Goal: Task Accomplishment & Management: Manage account settings

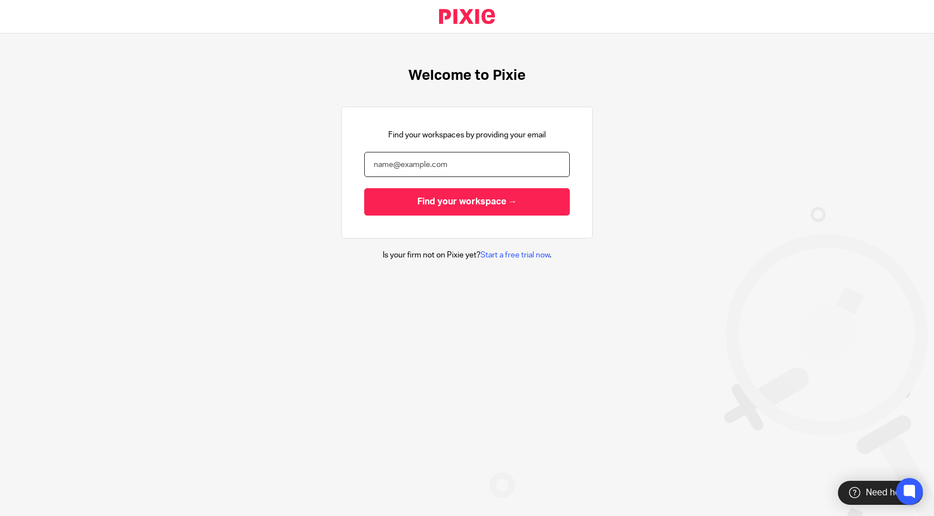
click at [477, 167] on input "email" at bounding box center [466, 164] width 205 height 25
type input "[PERSON_NAME][EMAIL_ADDRESS][DOMAIN_NAME]"
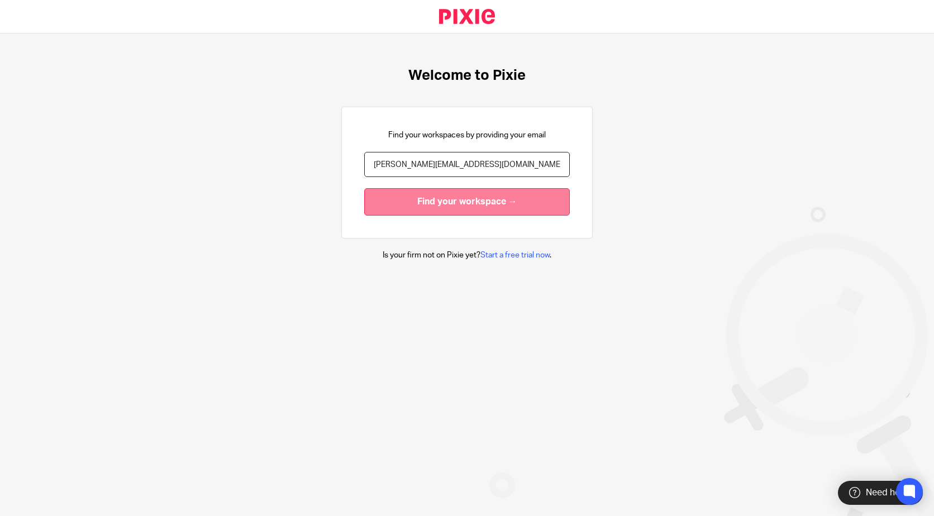
click at [434, 208] on input "Find your workspace →" at bounding box center [466, 201] width 205 height 27
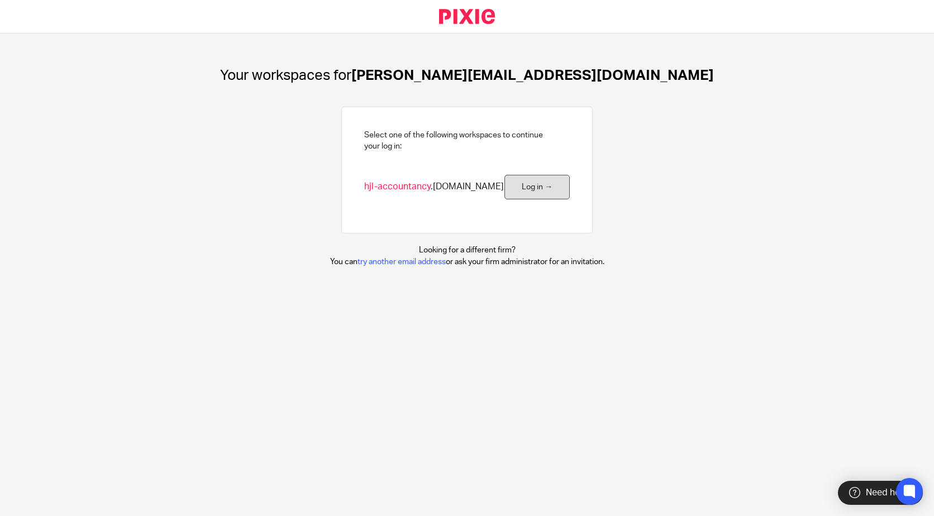
click at [512, 185] on link "Log in →" at bounding box center [536, 187] width 65 height 25
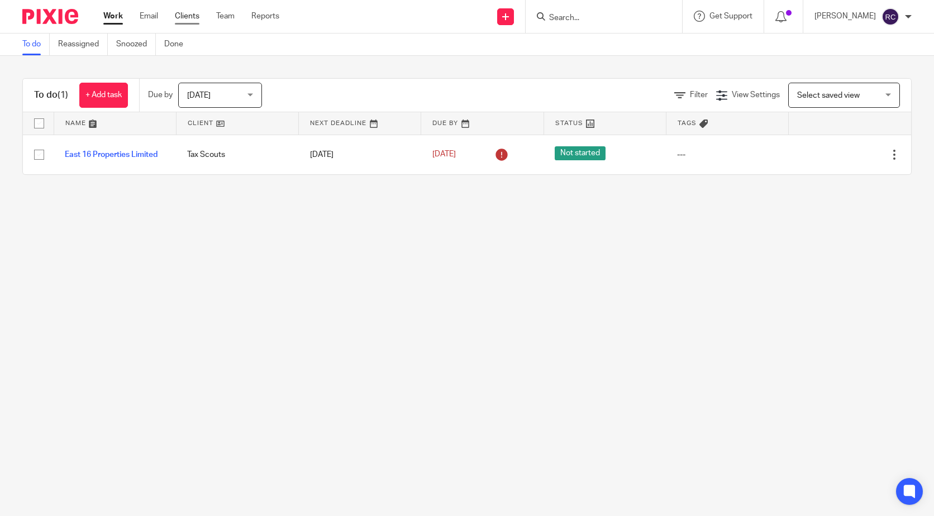
click at [183, 17] on link "Clients" at bounding box center [187, 16] width 25 height 11
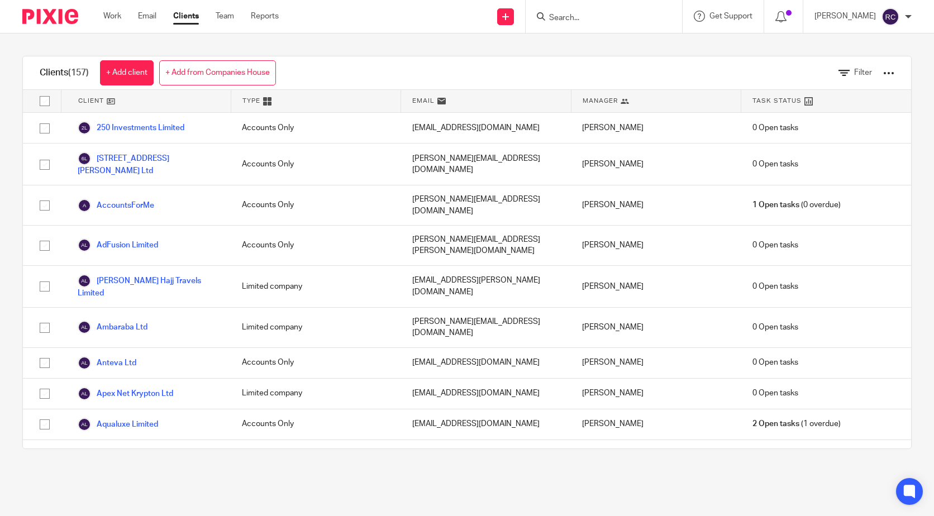
click at [566, 23] on input "Search" at bounding box center [598, 18] width 101 height 10
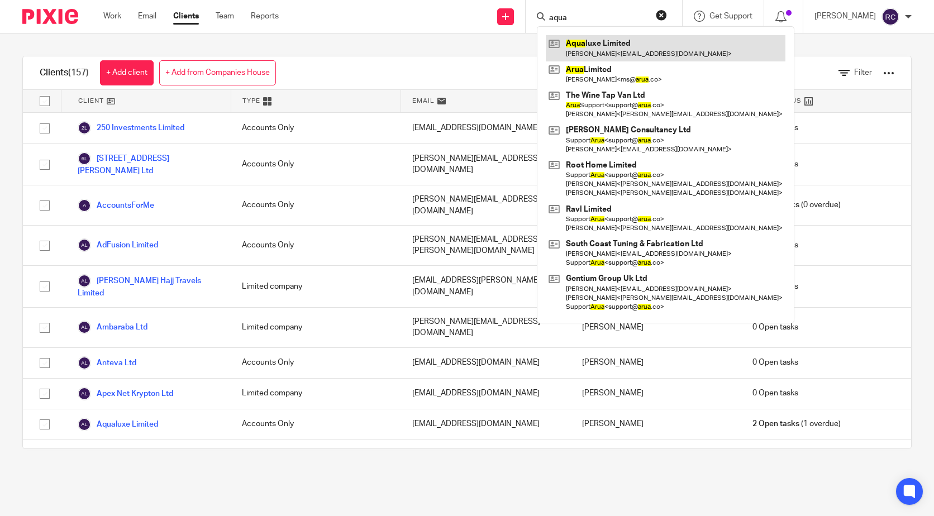
type input "aqua"
click at [592, 44] on link at bounding box center [665, 48] width 240 height 26
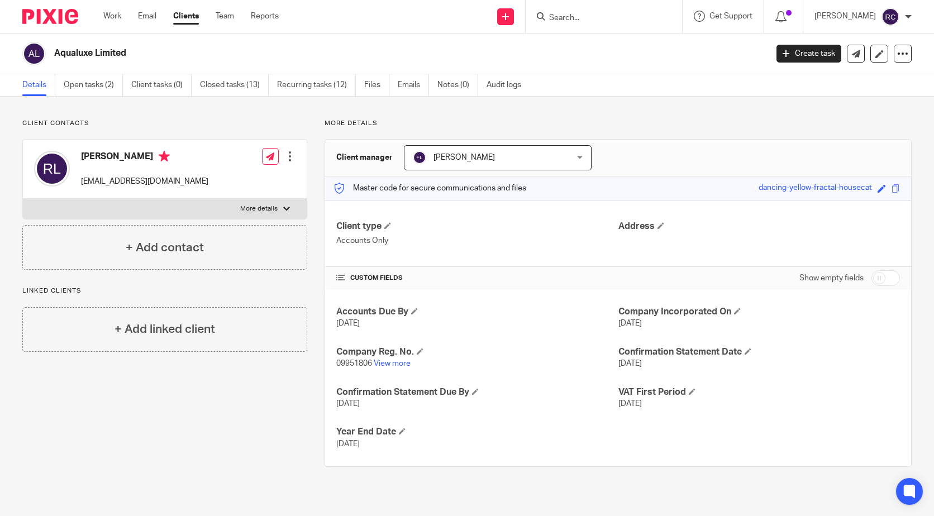
drag, startPoint x: 187, startPoint y: 182, endPoint x: 80, endPoint y: 185, distance: 107.2
click at [80, 185] on div "[PERSON_NAME] [EMAIL_ADDRESS][DOMAIN_NAME] Edit contact Create client from cont…" at bounding box center [165, 169] width 284 height 59
copy p "[EMAIL_ADDRESS][DOMAIN_NAME]"
click at [103, 86] on link "Open tasks (2)" at bounding box center [93, 85] width 59 height 22
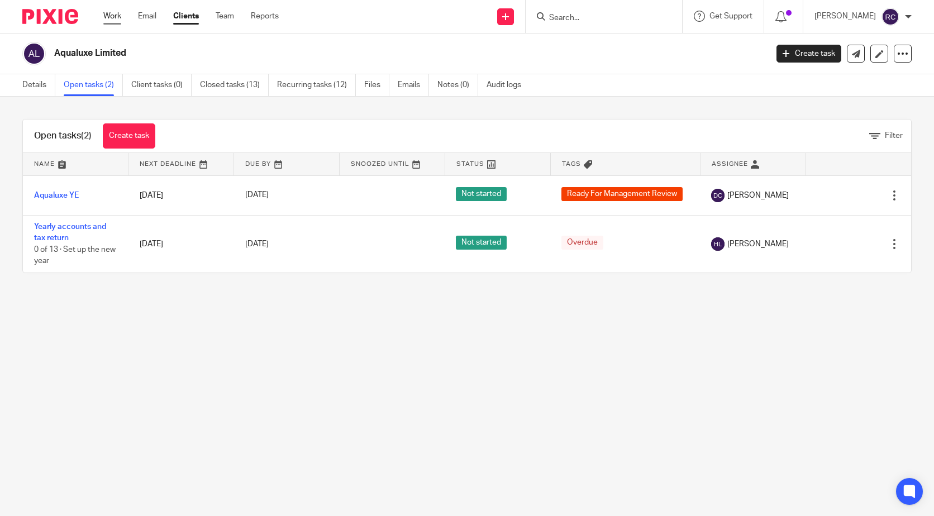
click at [119, 16] on link "Work" at bounding box center [112, 16] width 18 height 11
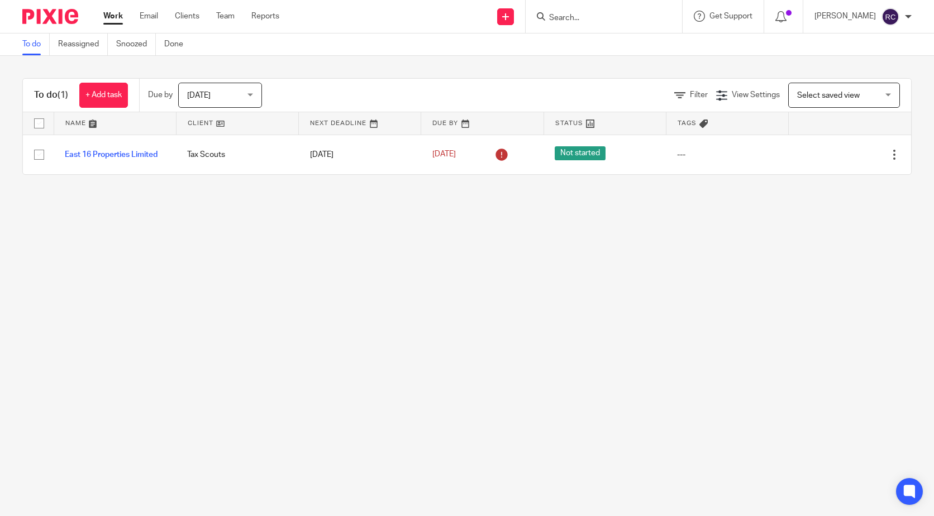
click at [897, 19] on img at bounding box center [890, 17] width 18 height 18
click at [876, 40] on li "My profile" at bounding box center [868, 45] width 74 height 16
click at [876, 41] on span "My profile" at bounding box center [864, 45] width 35 height 8
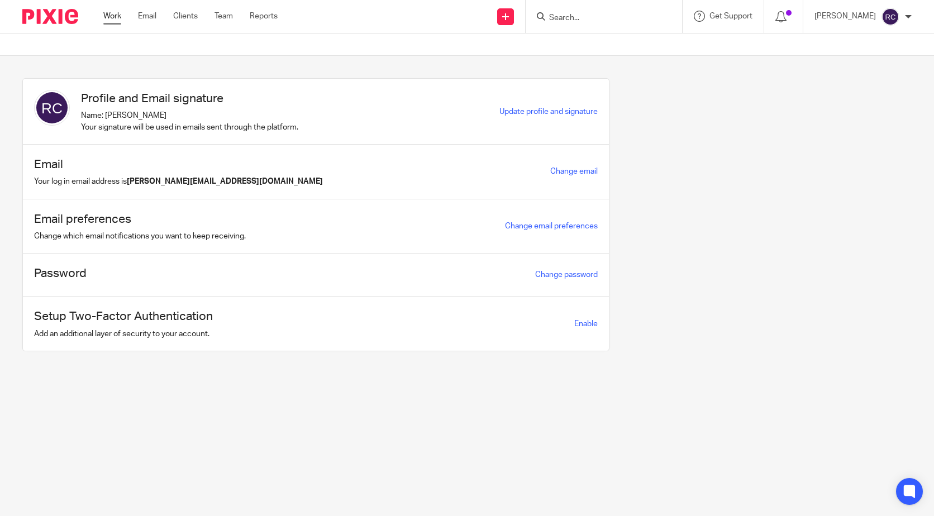
click at [111, 18] on link "Work" at bounding box center [112, 16] width 18 height 11
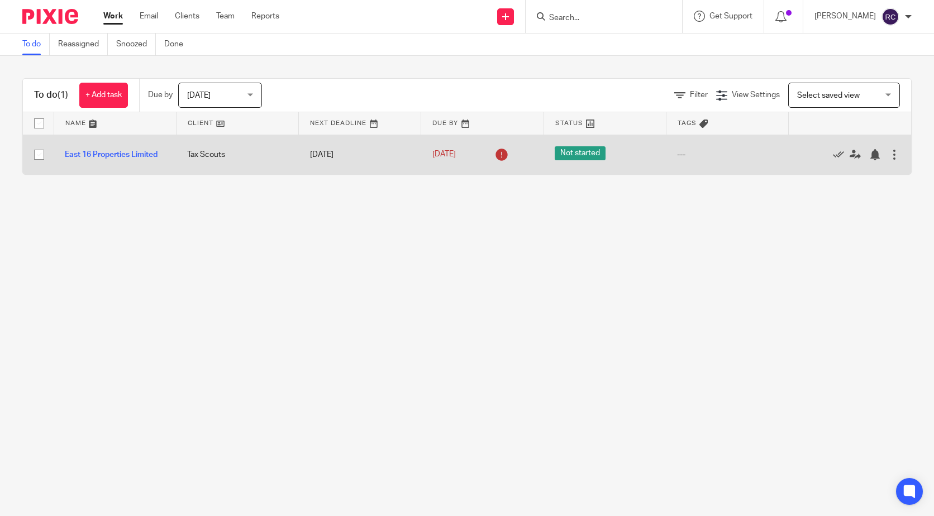
click at [888, 157] on div at bounding box center [893, 154] width 11 height 11
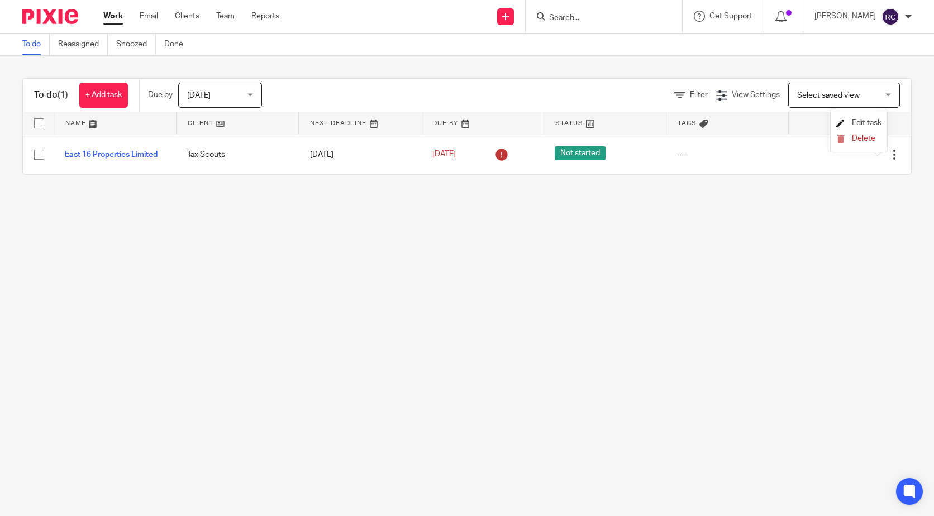
click at [875, 122] on span "Edit task" at bounding box center [866, 123] width 30 height 8
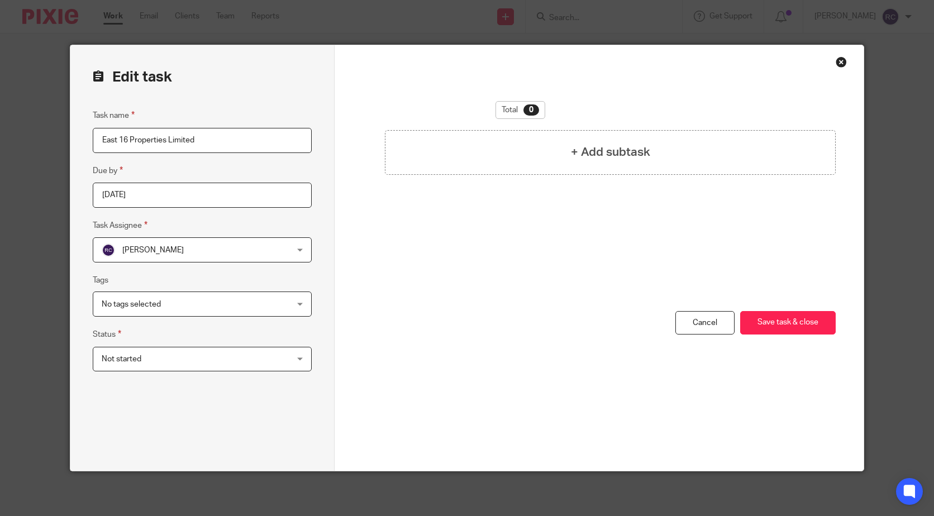
click at [295, 305] on div "No tags selected" at bounding box center [202, 303] width 219 height 25
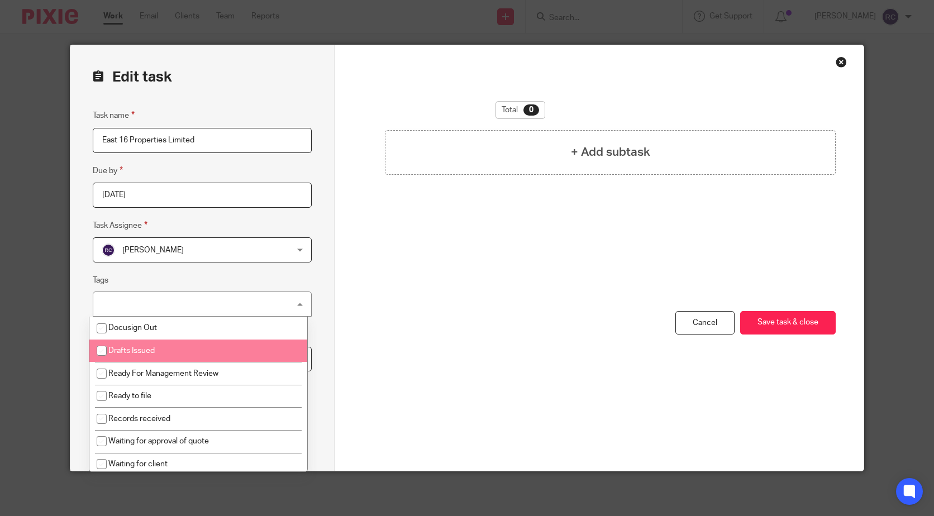
click at [166, 355] on li "Drafts Issued" at bounding box center [198, 350] width 218 height 23
checkbox input "true"
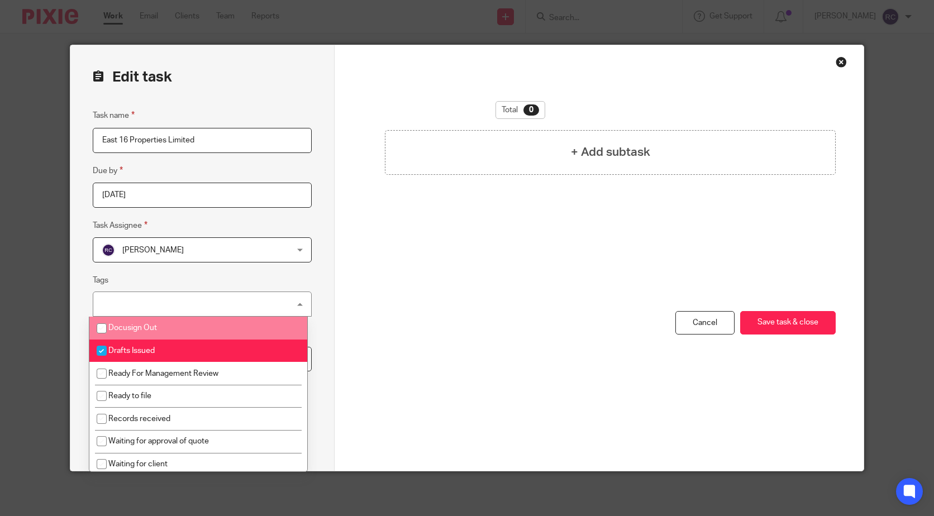
click at [346, 291] on div "Total 0 + Add subtask You have unsaved changes Cancel Save task & close Save ta…" at bounding box center [598, 257] width 528 height 425
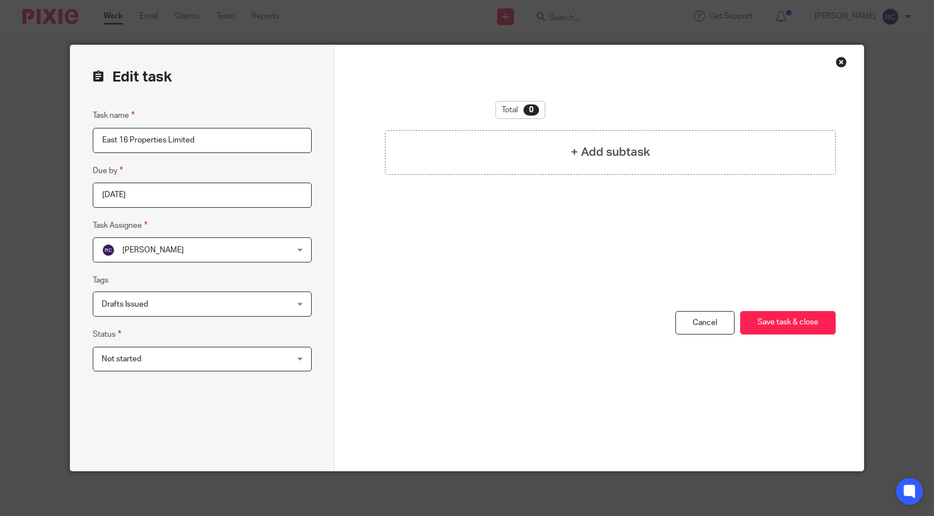
click at [283, 357] on div "Not started Not started" at bounding box center [202, 359] width 219 height 25
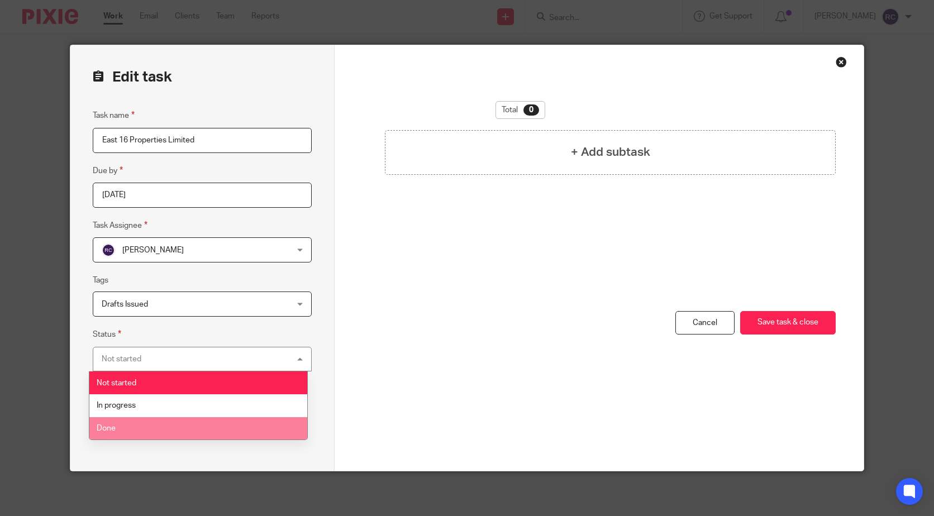
click at [202, 424] on li "Done" at bounding box center [198, 428] width 218 height 23
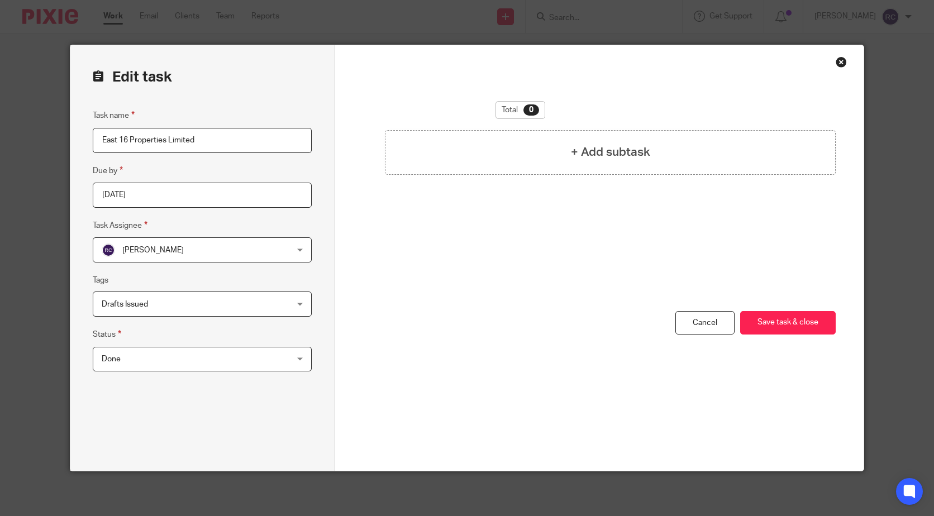
click at [291, 299] on div "Drafts Issued" at bounding box center [202, 303] width 219 height 25
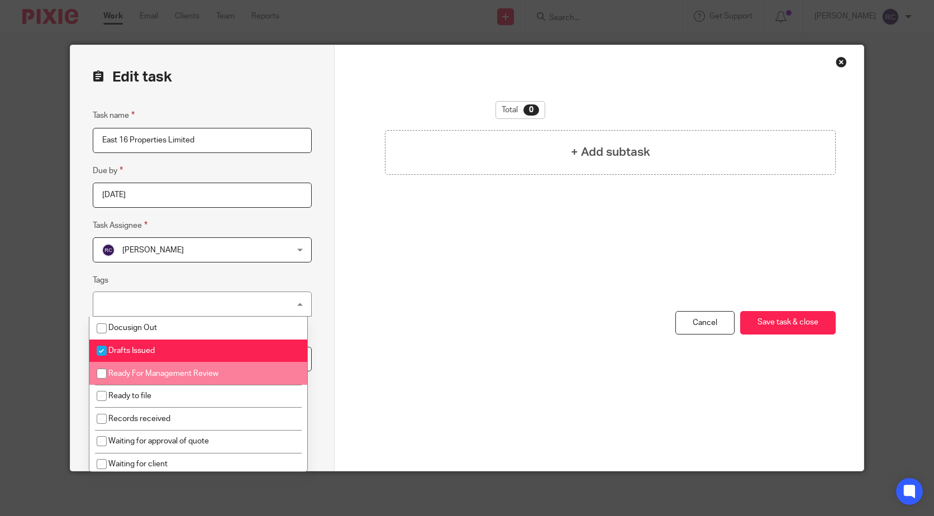
click at [217, 367] on li "Ready For Management Review" at bounding box center [198, 373] width 218 height 23
checkbox input "true"
click at [103, 351] on input "checkbox" at bounding box center [101, 350] width 21 height 21
checkbox input "false"
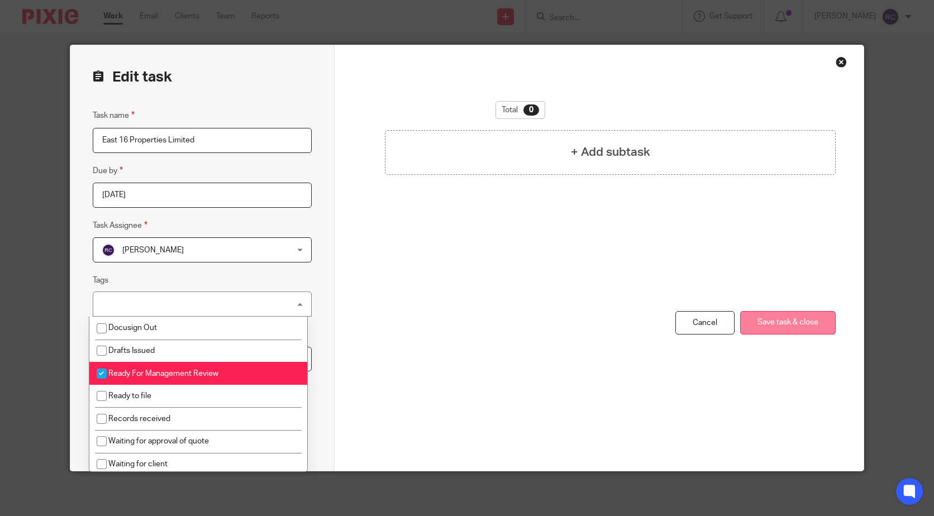
click at [760, 323] on button "Save task & close" at bounding box center [787, 323] width 95 height 24
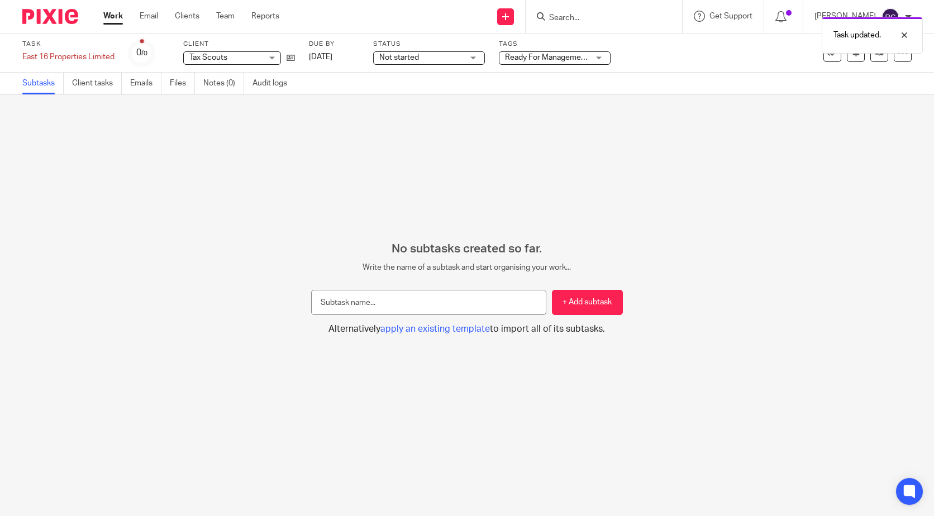
click at [110, 12] on link "Work" at bounding box center [113, 16] width 20 height 11
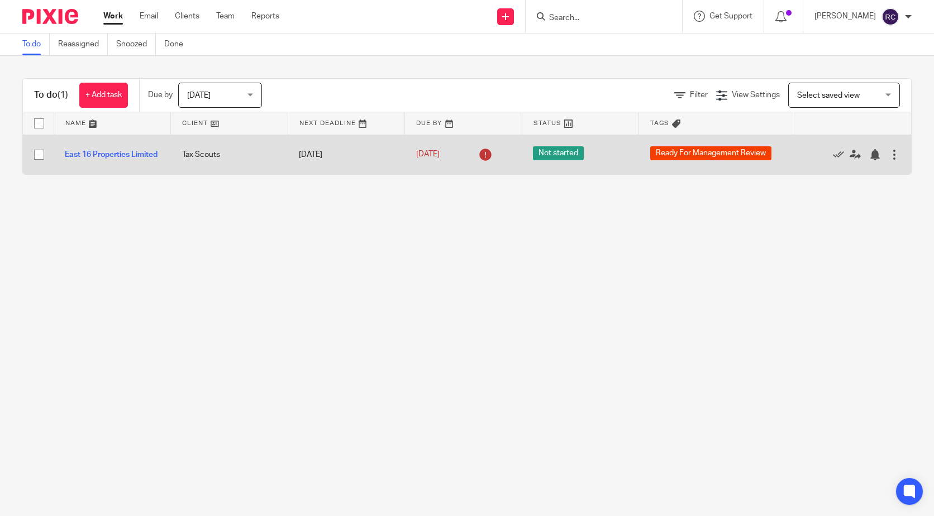
click at [876, 149] on div "Edit task Delete" at bounding box center [852, 155] width 95 height 28
click at [888, 152] on div at bounding box center [893, 154] width 11 height 11
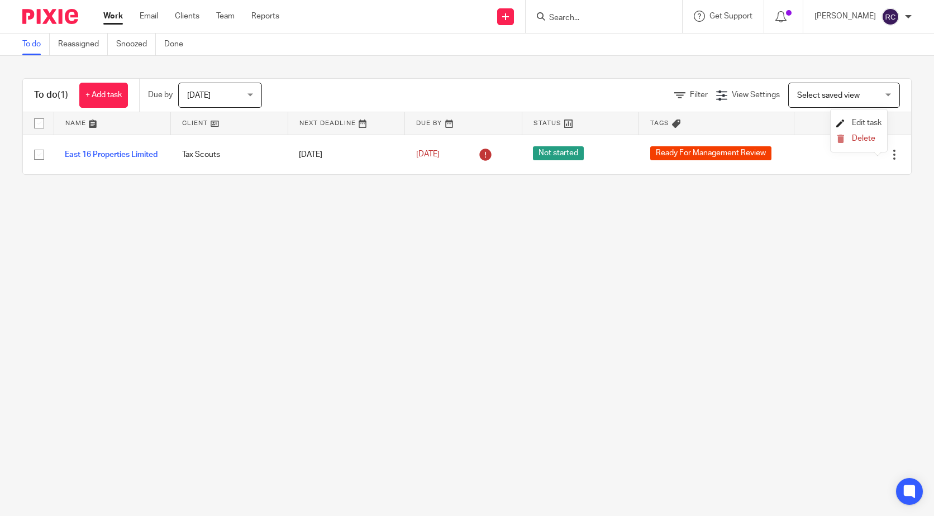
click at [865, 121] on span "Edit task" at bounding box center [866, 123] width 30 height 8
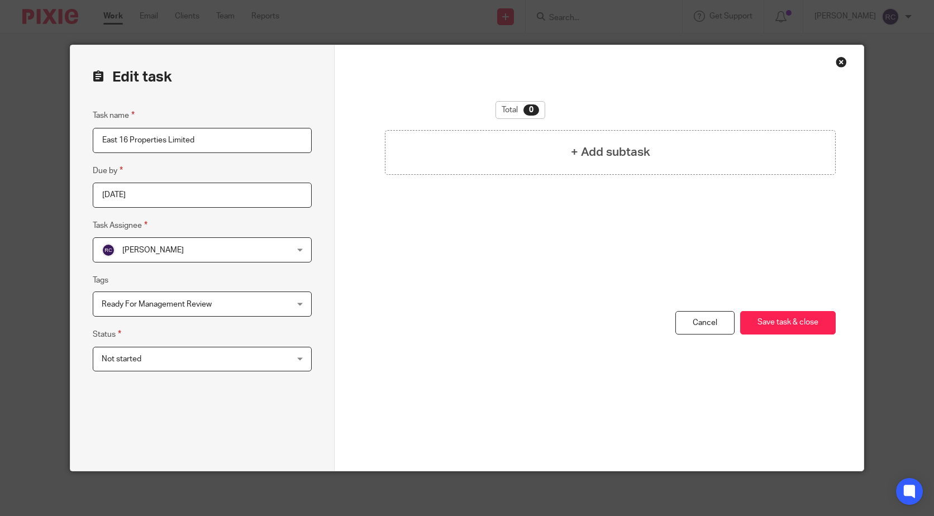
click at [186, 356] on span "Not started" at bounding box center [186, 358] width 168 height 23
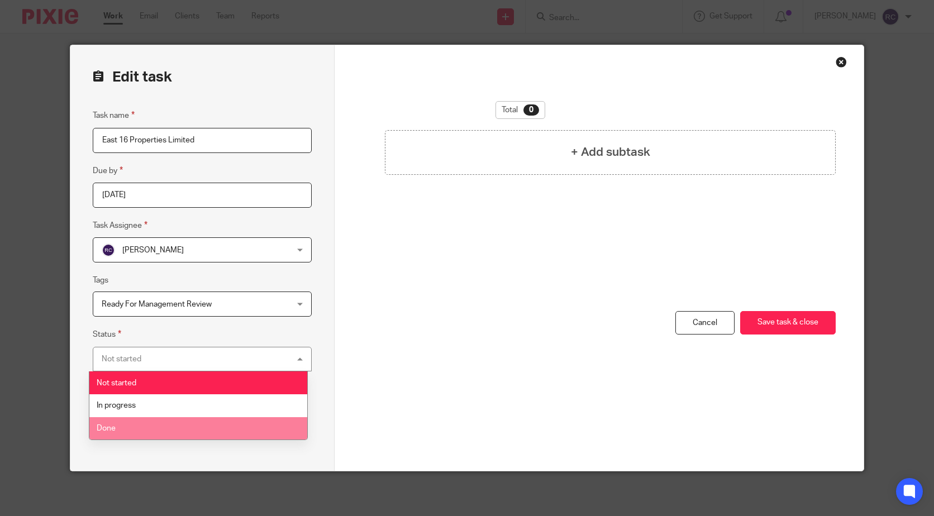
click at [115, 422] on li "Done" at bounding box center [198, 428] width 218 height 23
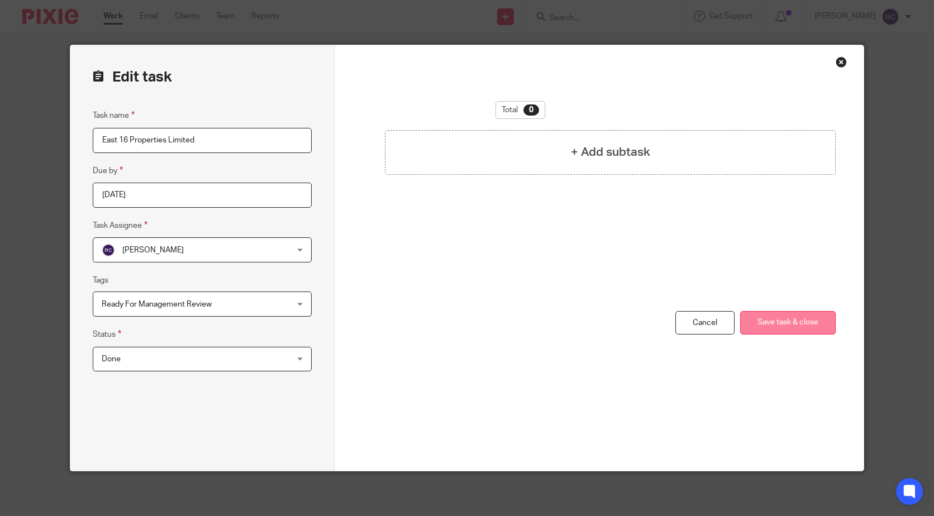
click at [791, 322] on button "Save task & close" at bounding box center [787, 323] width 95 height 24
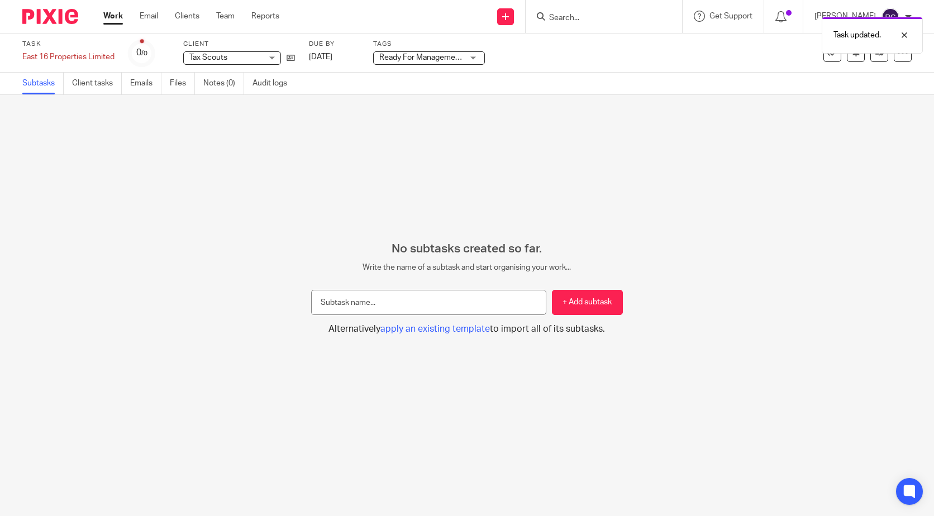
click at [121, 15] on link "Work" at bounding box center [113, 16] width 20 height 11
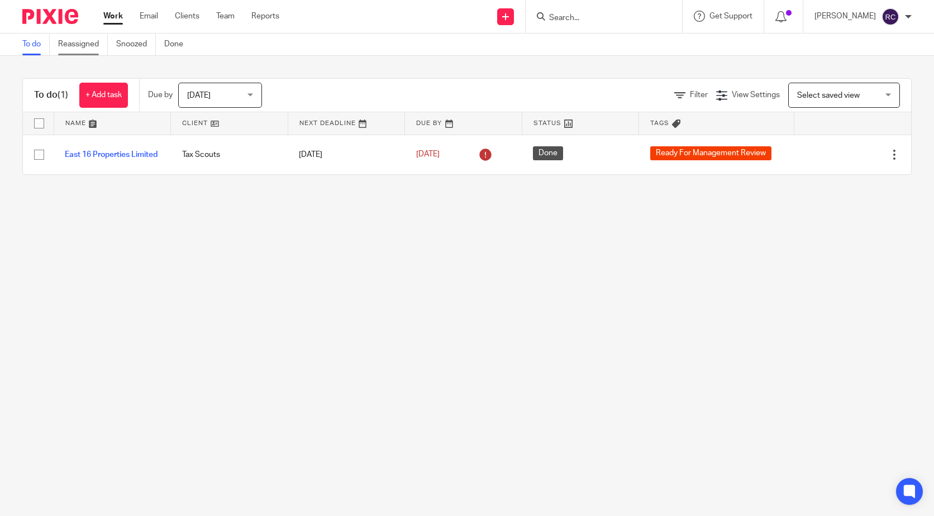
click at [85, 42] on link "Reassigned" at bounding box center [83, 45] width 50 height 22
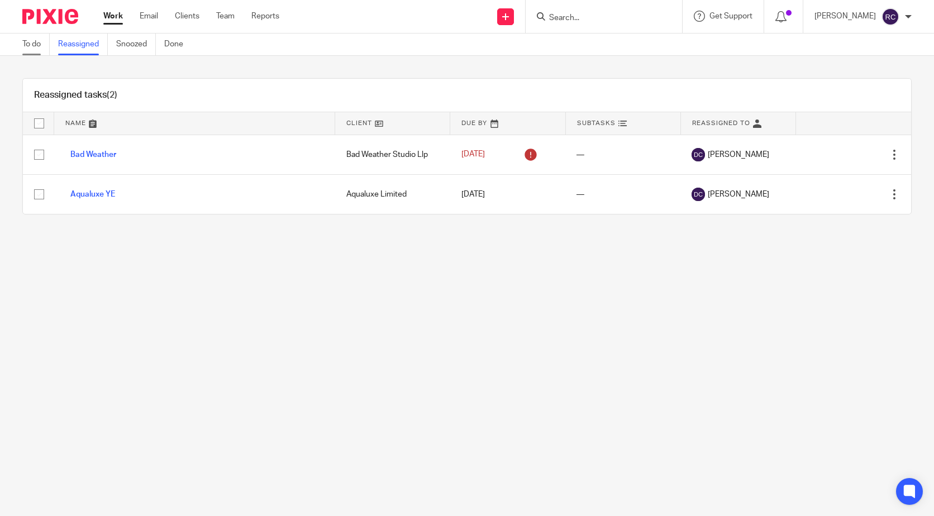
click at [31, 42] on link "To do" at bounding box center [35, 45] width 27 height 22
